Goal: Check status: Check status

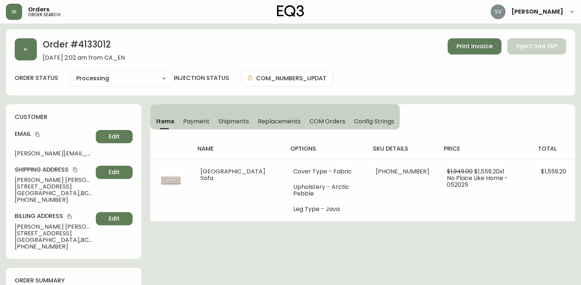
select select "PROCESSING"
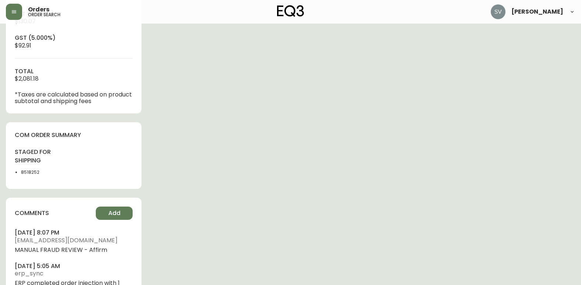
click at [288, 118] on div "Order # 4133012 [DATE] 2:02 am from [GEOGRAPHIC_DATA] Print Invoice Inject into…" at bounding box center [290, 10] width 569 height 624
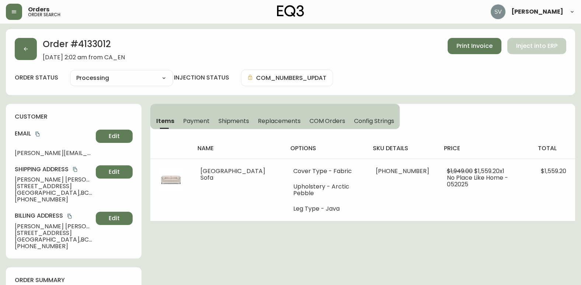
scroll to position [0, 0]
click at [30, 50] on button "button" at bounding box center [26, 49] width 22 height 22
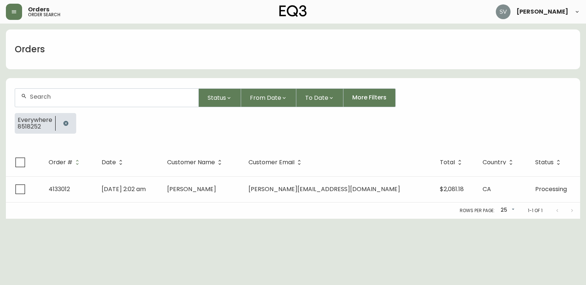
click at [67, 123] on icon "button" at bounding box center [65, 123] width 5 height 5
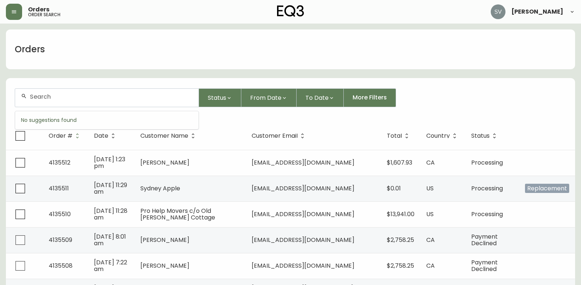
click at [121, 98] on input "text" at bounding box center [111, 96] width 163 height 7
paste input "8527510"
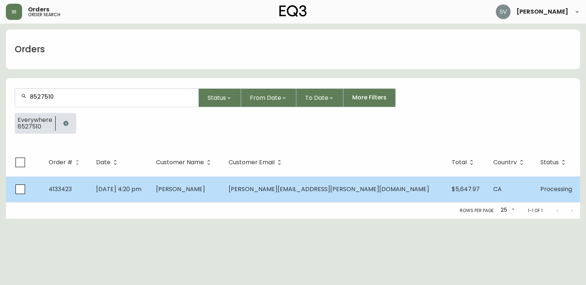
type input "8527510"
click at [209, 186] on td "[PERSON_NAME]" at bounding box center [186, 189] width 73 height 26
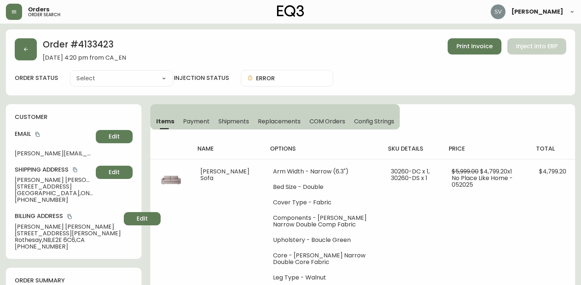
type input "Processing"
select select "PROCESSING"
click at [242, 120] on span "Shipments" at bounding box center [233, 122] width 31 height 8
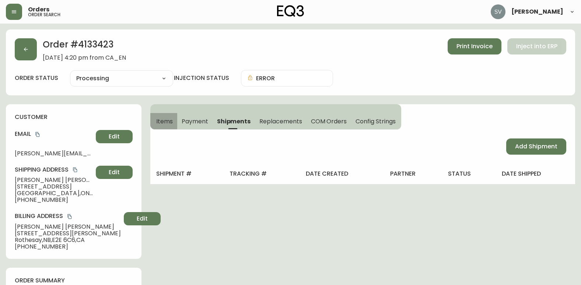
click at [172, 118] on span "Items" at bounding box center [164, 122] width 17 height 8
